Goal: Book appointment/travel/reservation

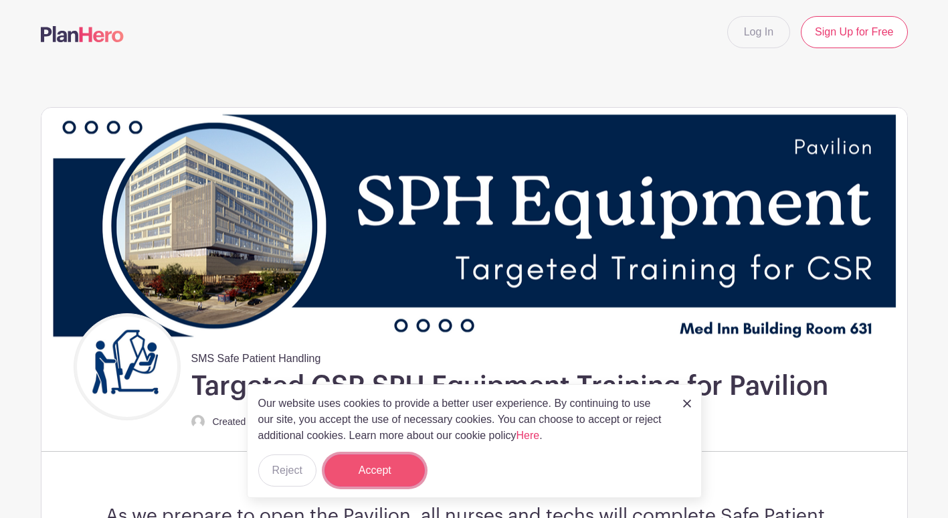
click at [370, 474] on button "Accept" at bounding box center [375, 470] width 100 height 32
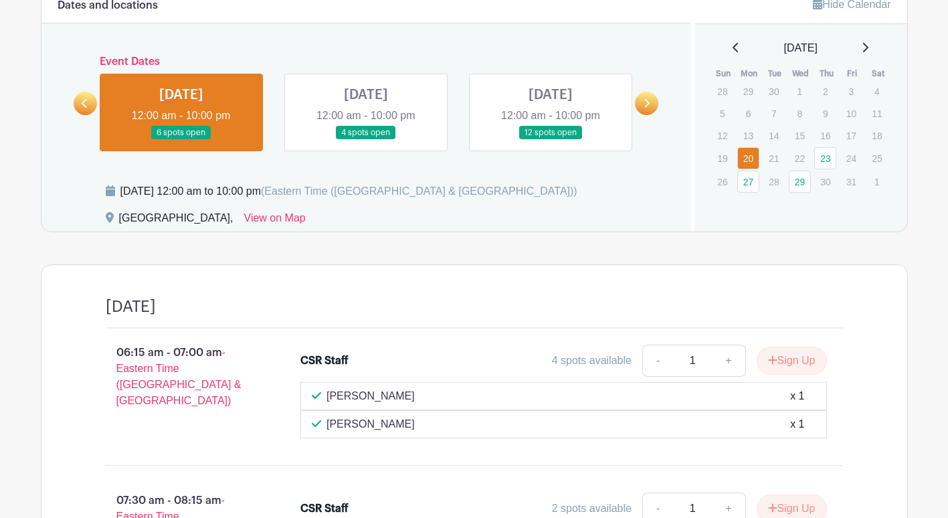
scroll to position [824, 0]
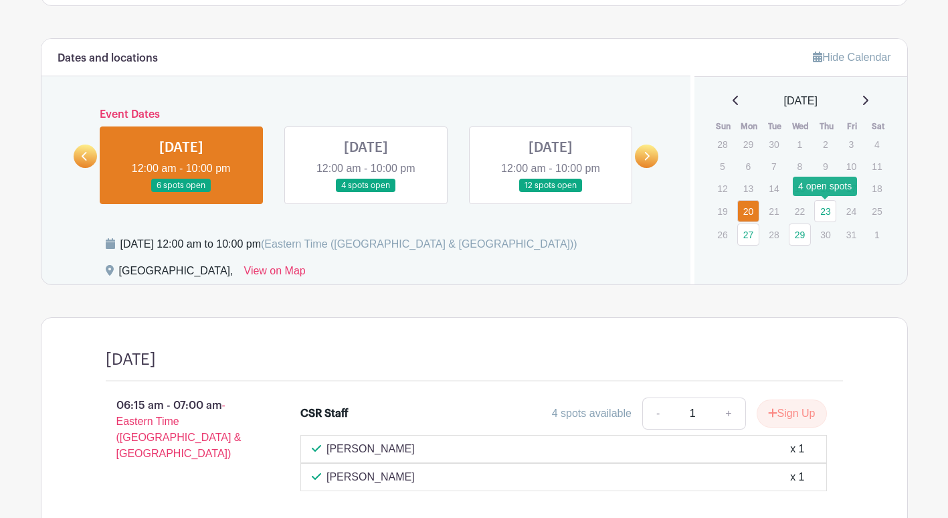
click at [832, 215] on link "23" at bounding box center [825, 211] width 22 height 22
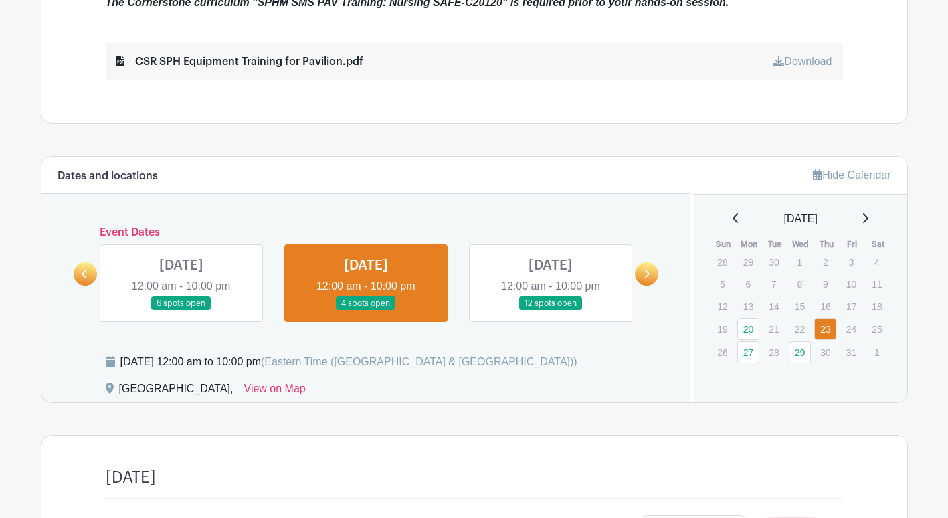
scroll to position [808, 0]
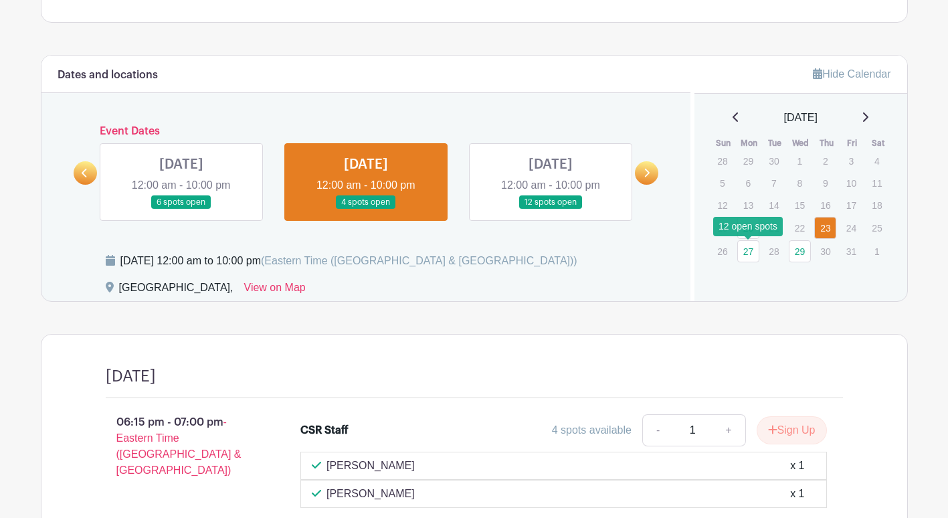
click at [747, 255] on link "27" at bounding box center [748, 251] width 22 height 22
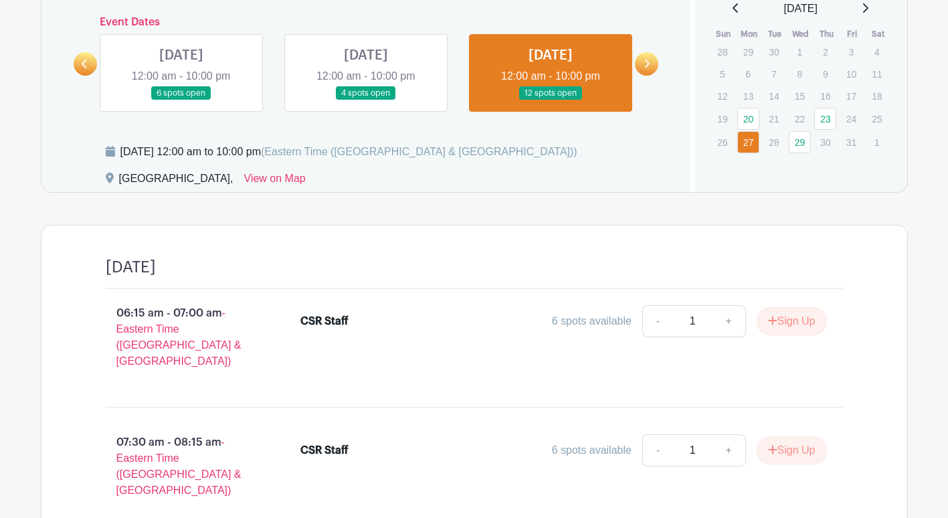
scroll to position [930, 0]
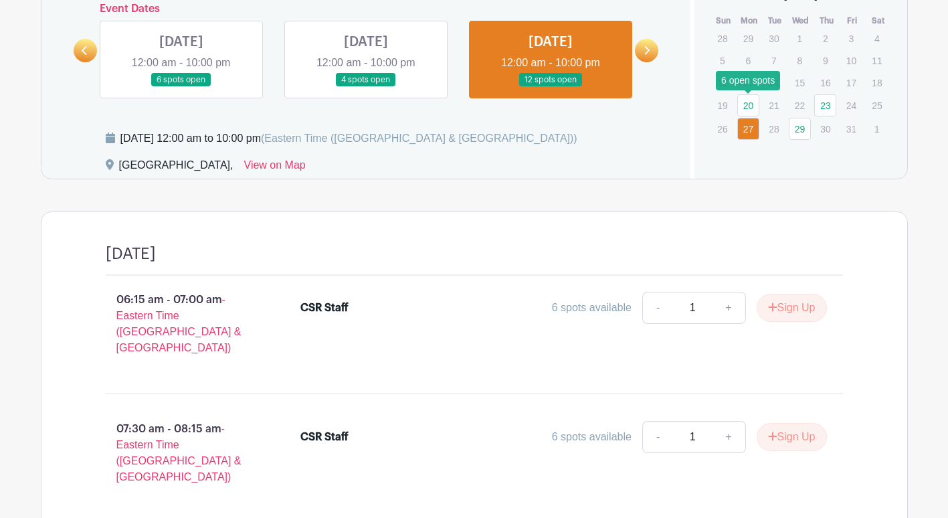
click at [748, 106] on link "20" at bounding box center [748, 105] width 22 height 22
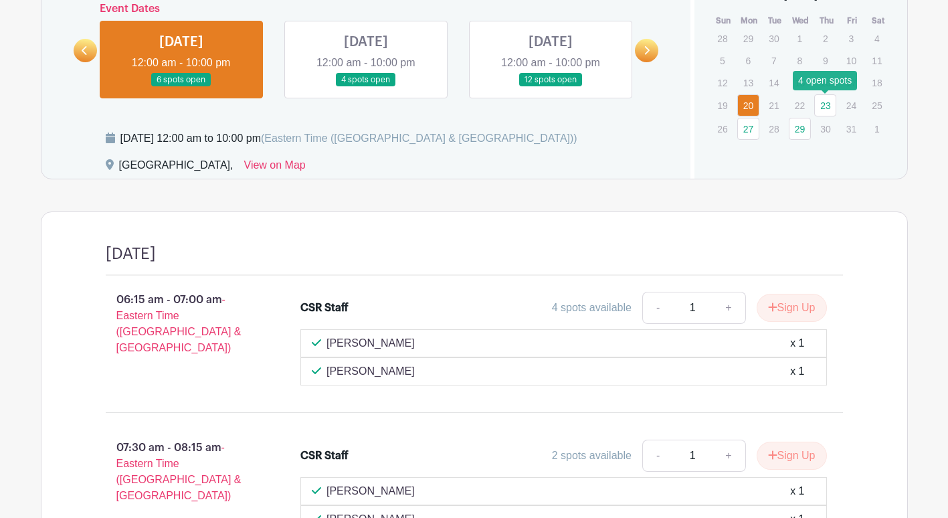
click at [824, 104] on link "23" at bounding box center [825, 105] width 22 height 22
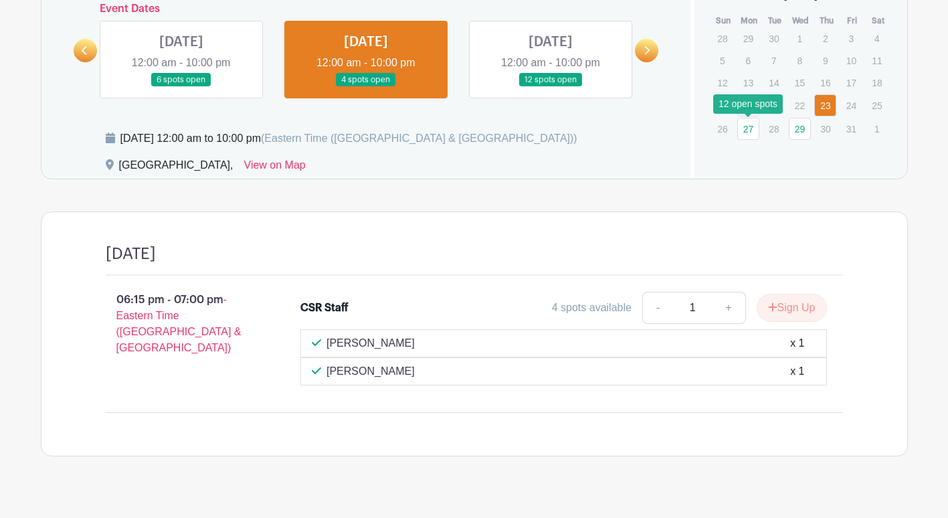
click at [747, 132] on link "27" at bounding box center [748, 129] width 22 height 22
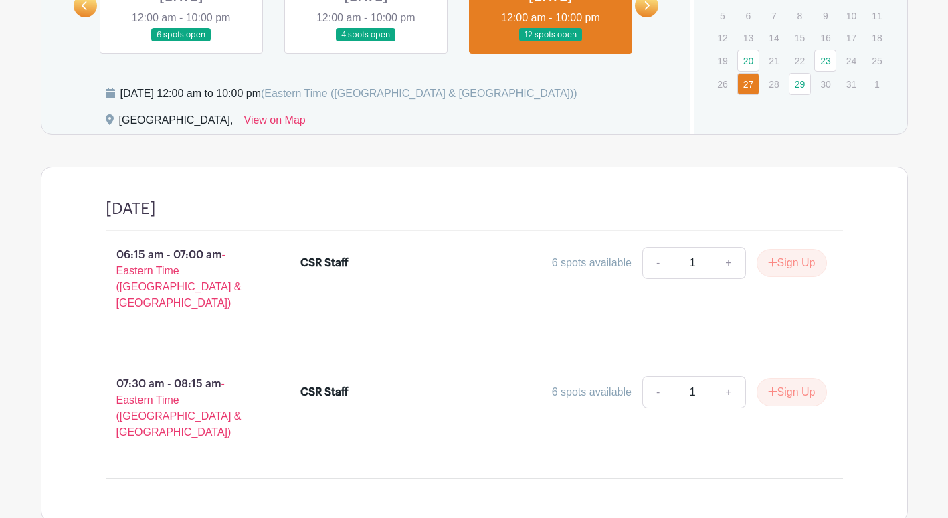
scroll to position [977, 0]
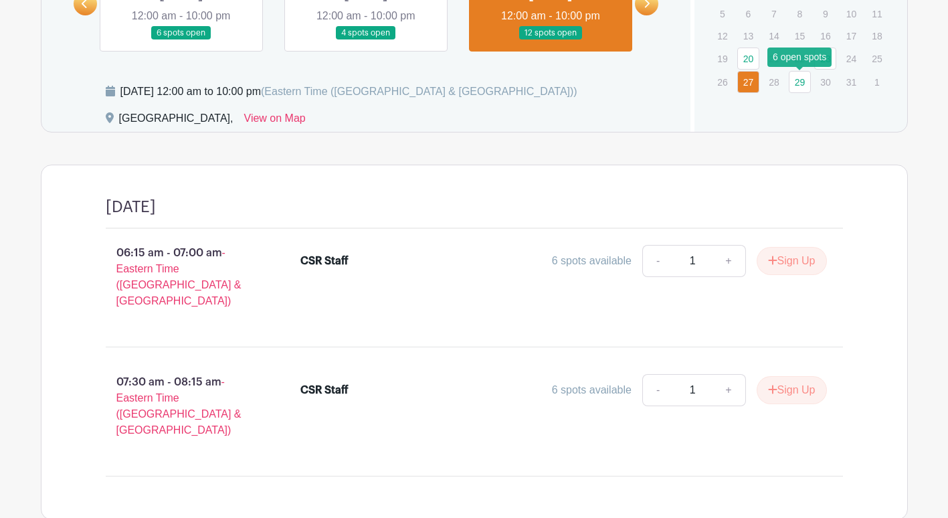
click at [800, 89] on link "29" at bounding box center [800, 82] width 22 height 22
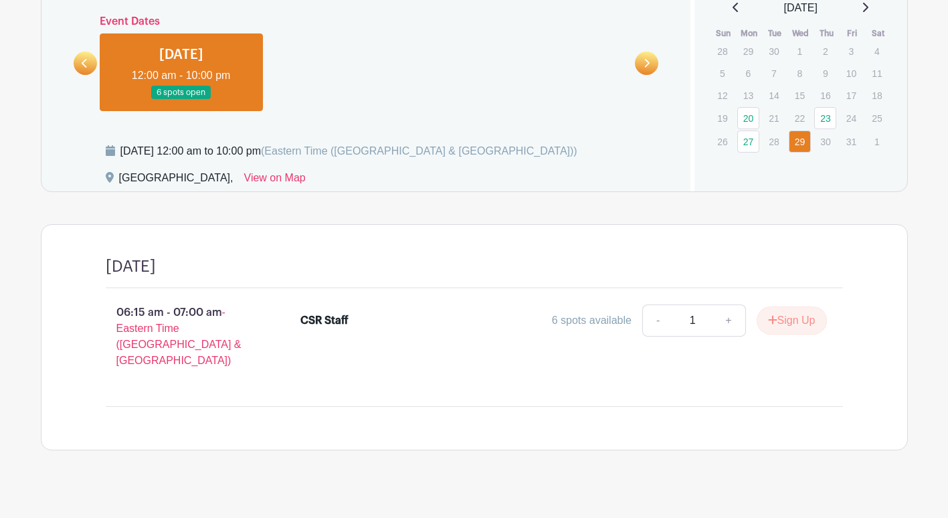
click at [869, 7] on icon at bounding box center [865, 7] width 5 height 9
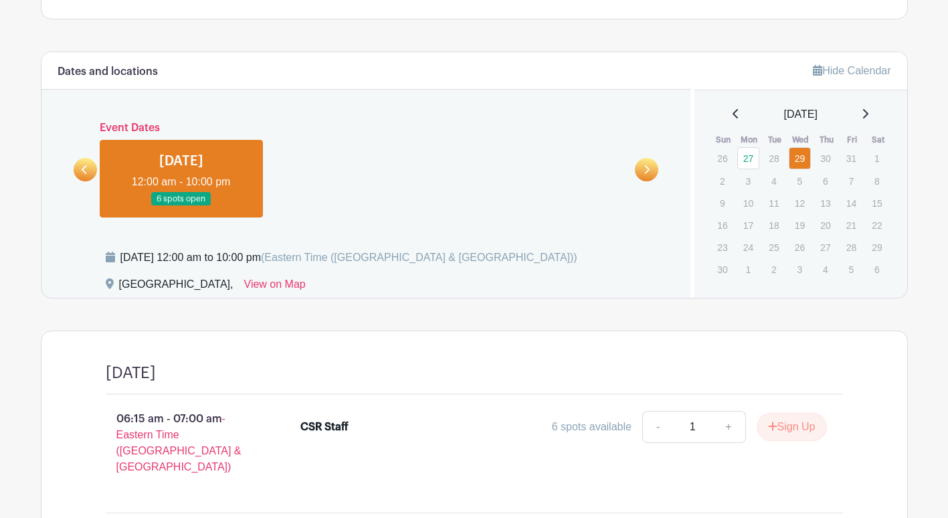
scroll to position [787, 0]
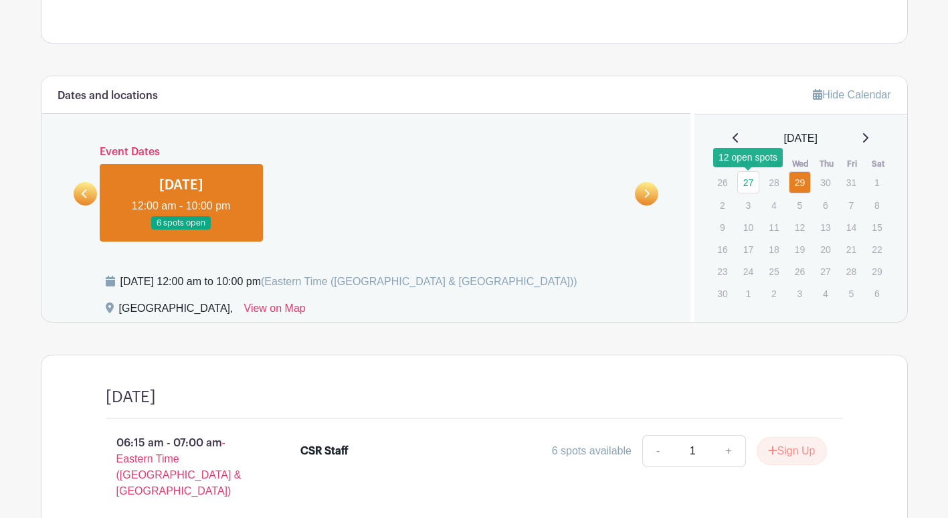
click at [748, 179] on link "27" at bounding box center [748, 182] width 22 height 22
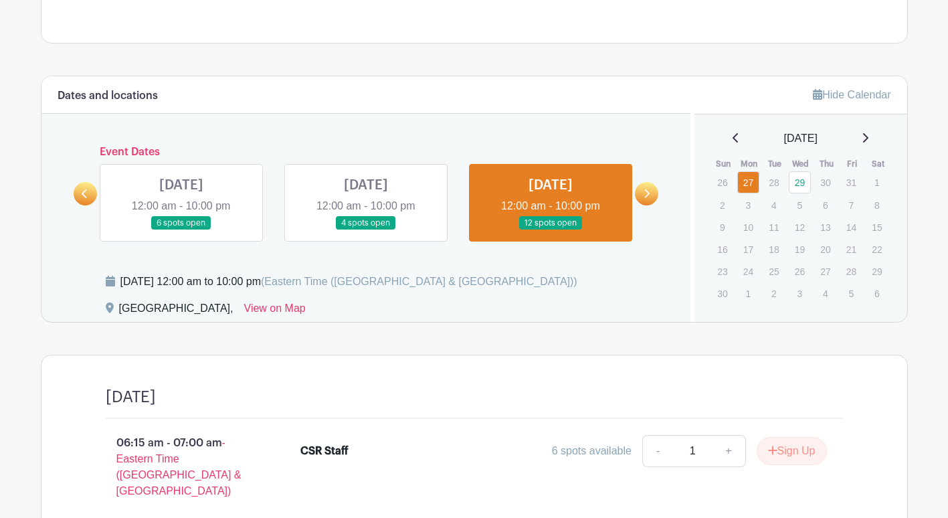
click at [644, 196] on icon at bounding box center [647, 194] width 6 height 10
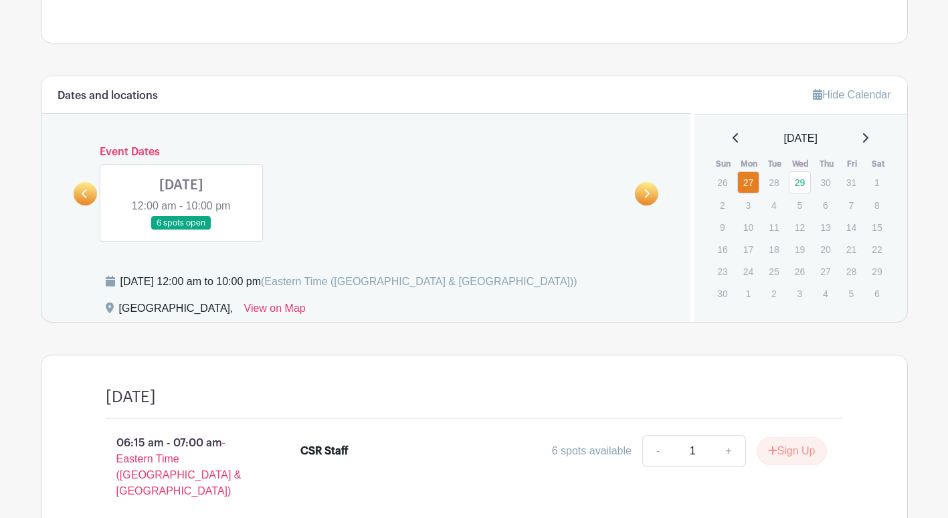
click at [86, 193] on icon at bounding box center [85, 194] width 6 height 10
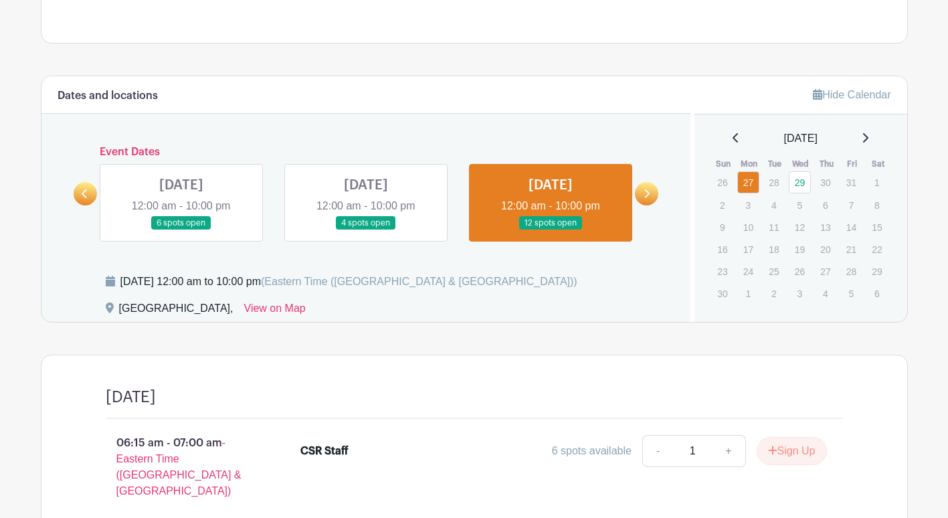
click at [86, 193] on icon at bounding box center [85, 194] width 6 height 10
click at [366, 230] on link at bounding box center [366, 230] width 0 height 0
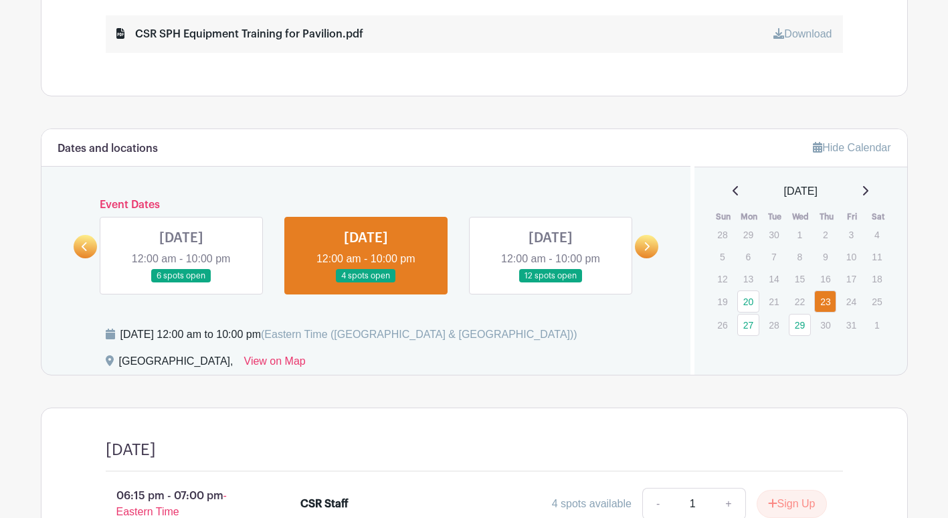
scroll to position [720, 0]
